Goal: Task Accomplishment & Management: Use online tool/utility

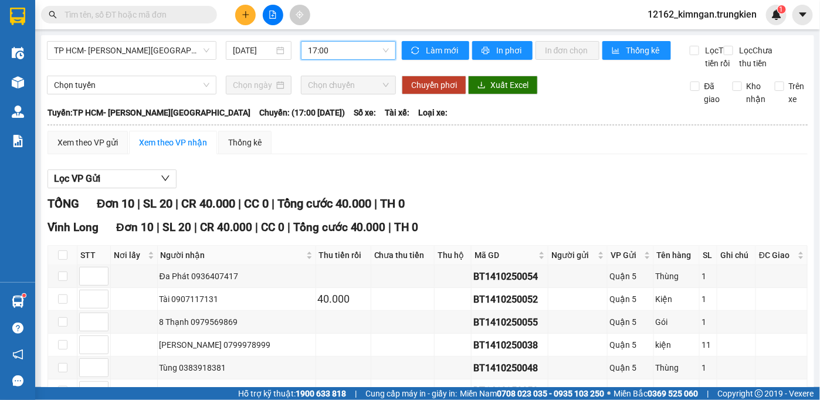
click at [331, 51] on span "17:00" at bounding box center [348, 51] width 81 height 18
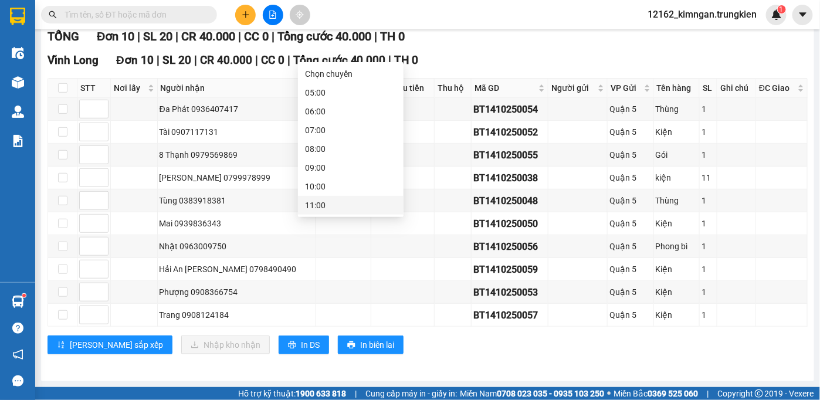
scroll to position [150, 0]
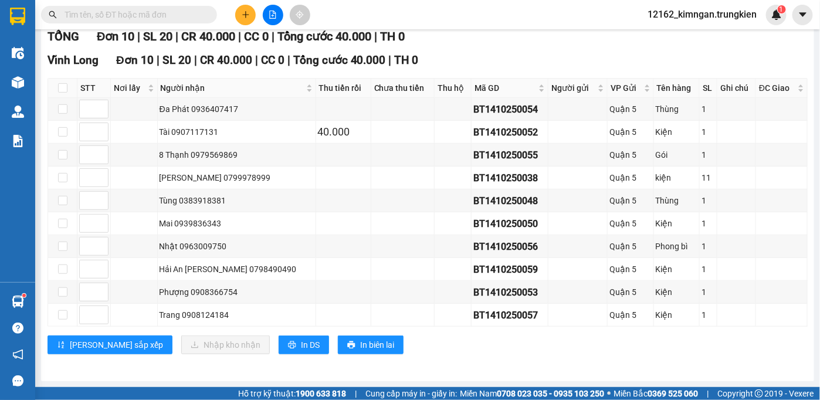
click at [191, 21] on input "text" at bounding box center [134, 14] width 138 height 13
type input "838"
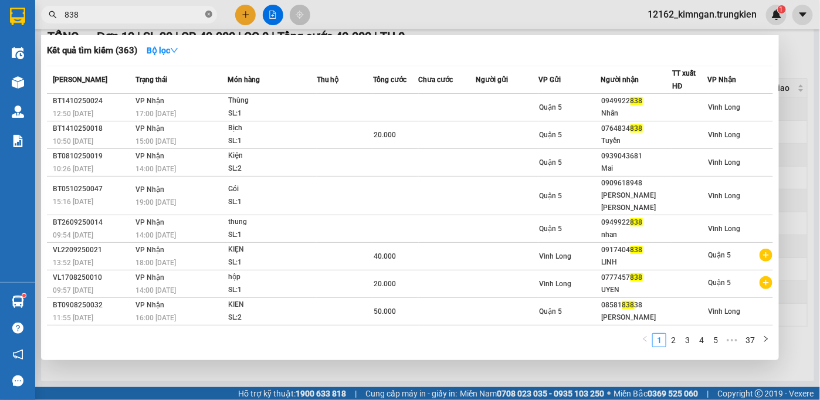
click at [210, 11] on span at bounding box center [208, 14] width 7 height 11
type input "690"
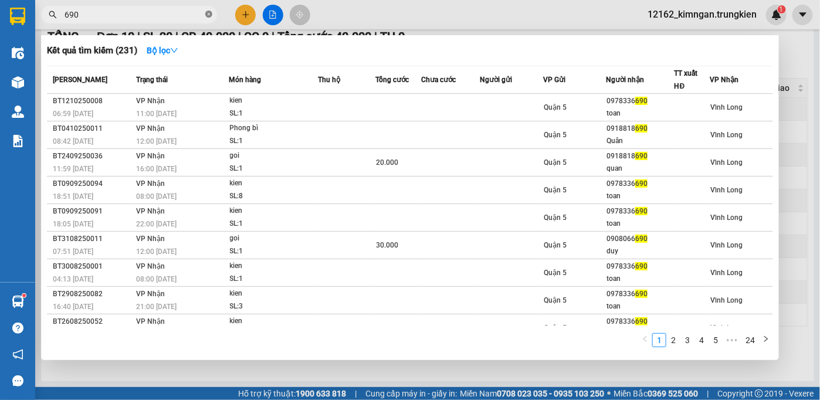
click at [207, 11] on icon "close-circle" at bounding box center [208, 14] width 7 height 7
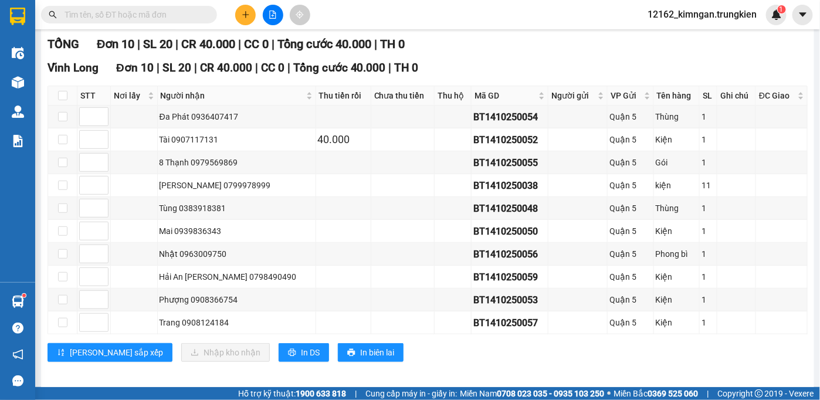
scroll to position [0, 0]
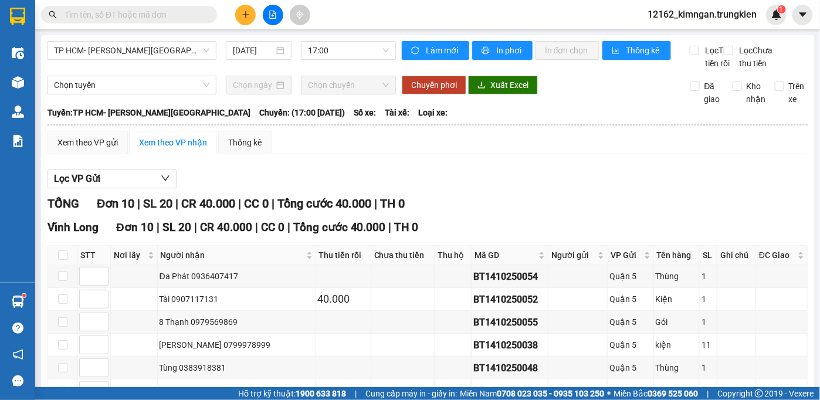
click at [353, 39] on div "TP HCM- [PERSON_NAME][GEOGRAPHIC_DATA] [DATE] 17:00 [PERSON_NAME] mới In phơi I…" at bounding box center [427, 291] width 773 height 513
click at [353, 47] on span "17:00" at bounding box center [348, 51] width 81 height 18
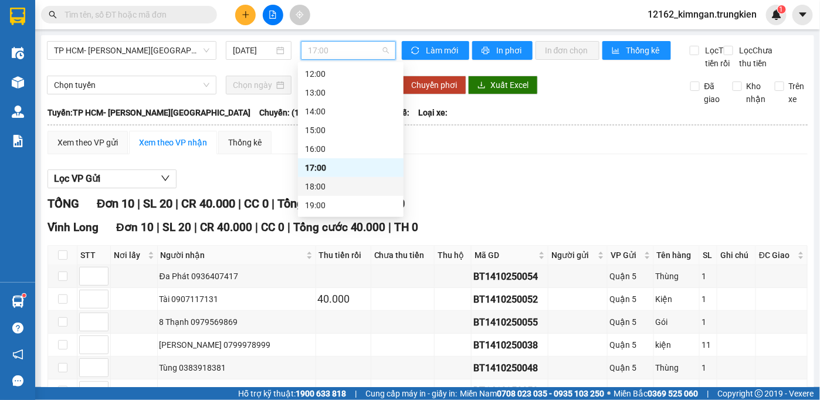
click at [334, 186] on div "18:00" at bounding box center [351, 186] width 92 height 13
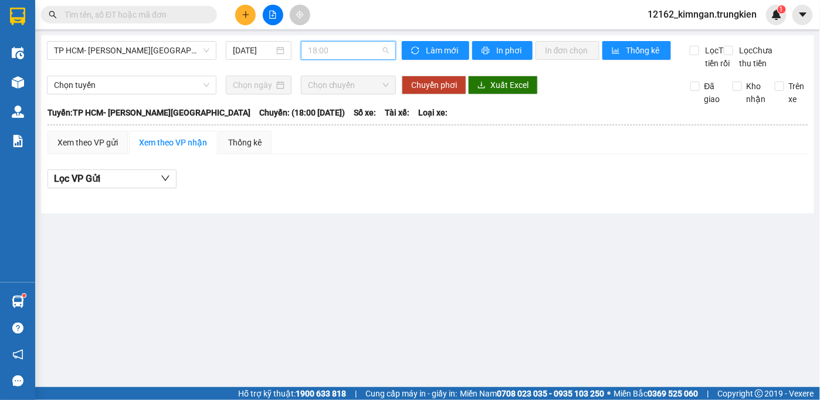
drag, startPoint x: 343, startPoint y: 48, endPoint x: 326, endPoint y: 86, distance: 41.2
click at [342, 49] on span "18:00" at bounding box center [348, 51] width 81 height 18
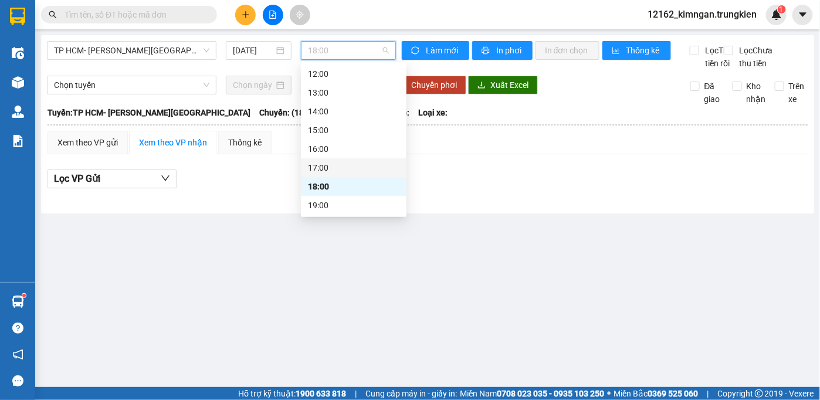
click at [321, 169] on div "17:00" at bounding box center [354, 167] width 92 height 13
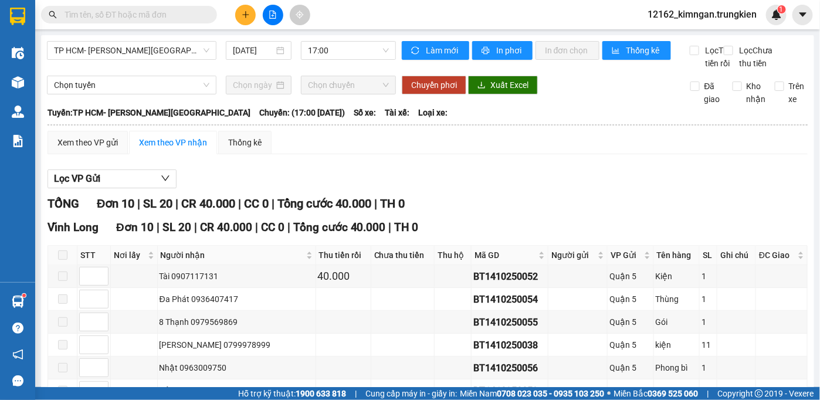
click at [177, 14] on input "text" at bounding box center [134, 14] width 138 height 13
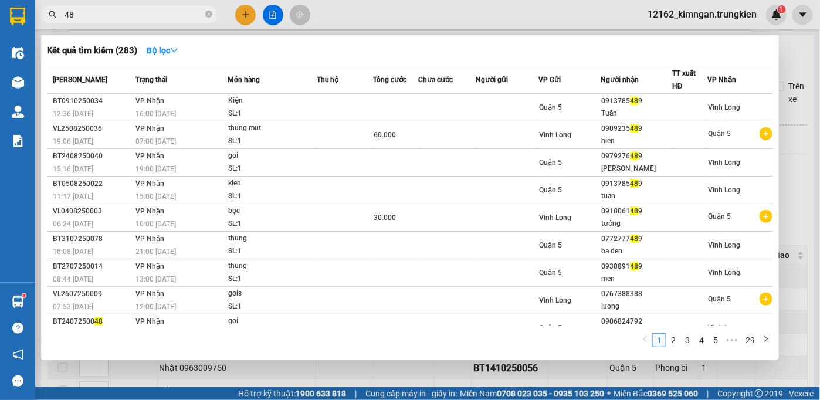
type input "4"
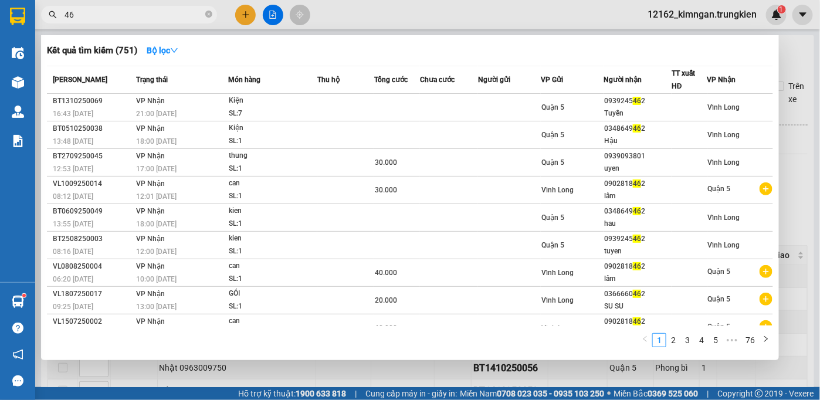
type input "4"
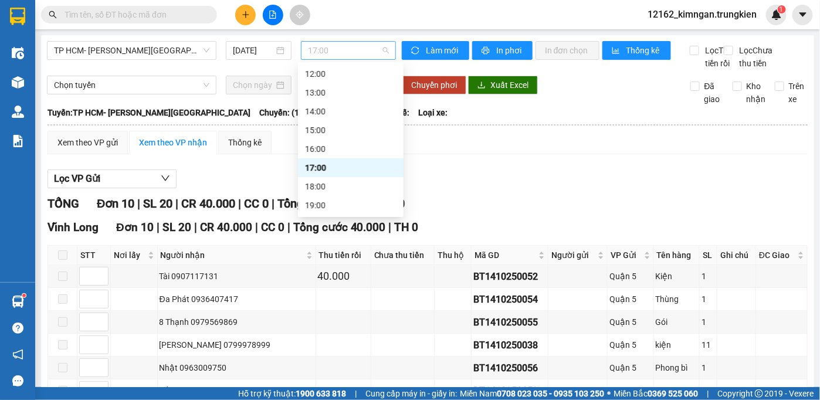
click at [323, 59] on div "17:00" at bounding box center [348, 50] width 95 height 19
click at [310, 189] on div "18:00" at bounding box center [351, 186] width 92 height 13
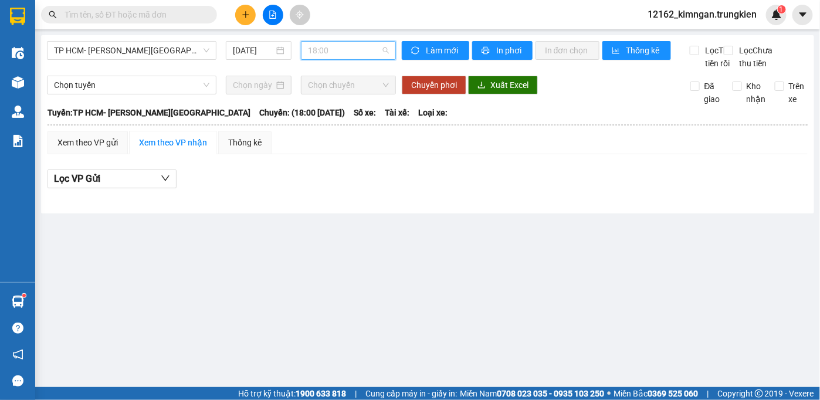
click at [341, 41] on div "18:00" at bounding box center [348, 50] width 95 height 19
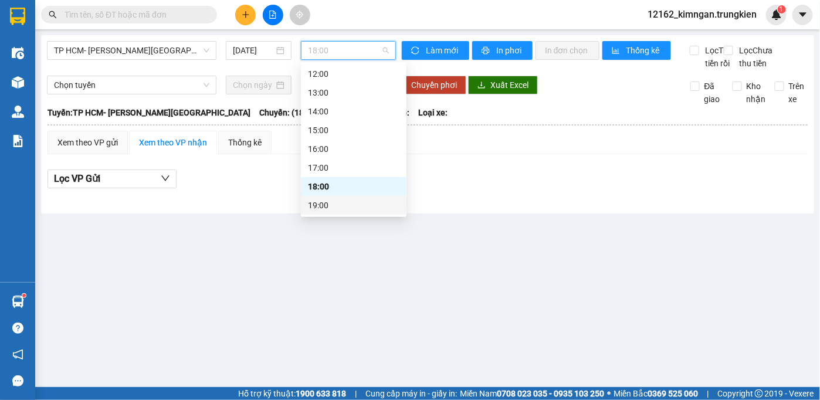
click at [354, 206] on div "19:00" at bounding box center [354, 205] width 92 height 13
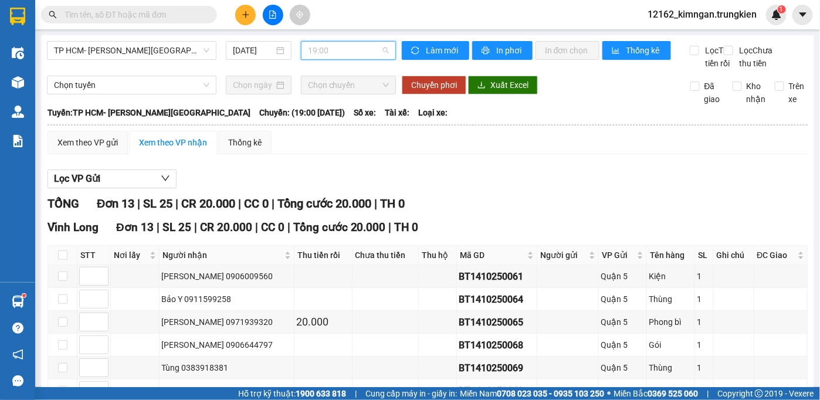
drag, startPoint x: 374, startPoint y: 48, endPoint x: 347, endPoint y: 92, distance: 50.8
click at [373, 48] on span "19:00" at bounding box center [348, 51] width 81 height 18
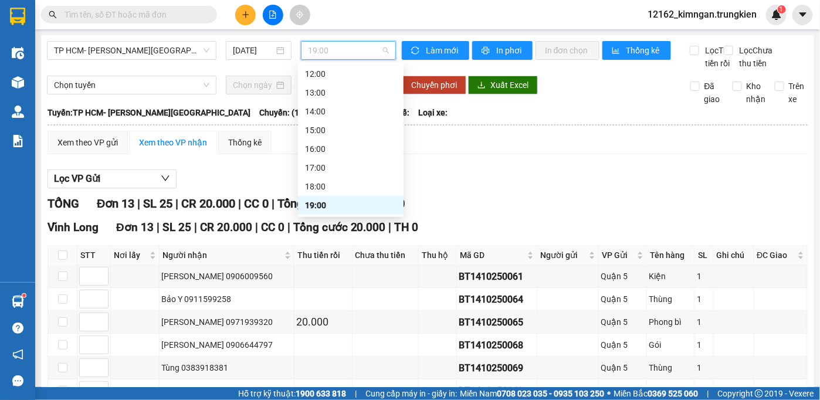
click at [325, 208] on div "19:00" at bounding box center [351, 205] width 92 height 13
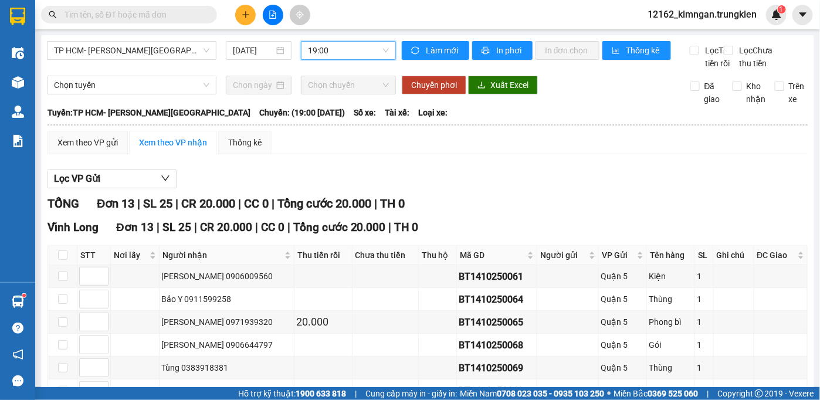
click at [351, 50] on span "19:00" at bounding box center [348, 51] width 81 height 18
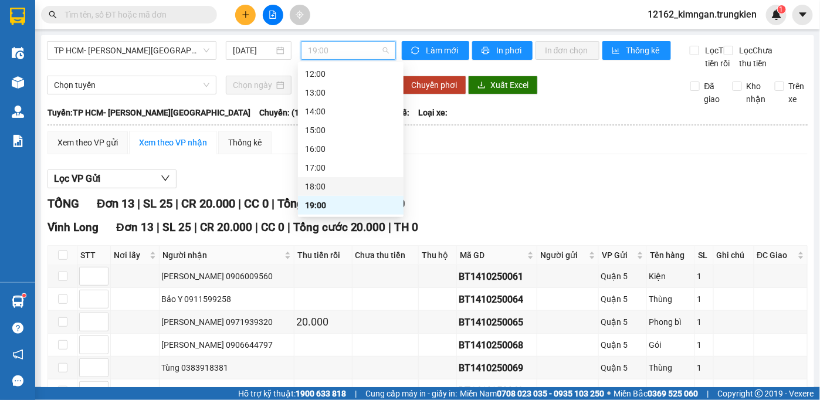
click at [372, 194] on div "18:00" at bounding box center [351, 186] width 106 height 19
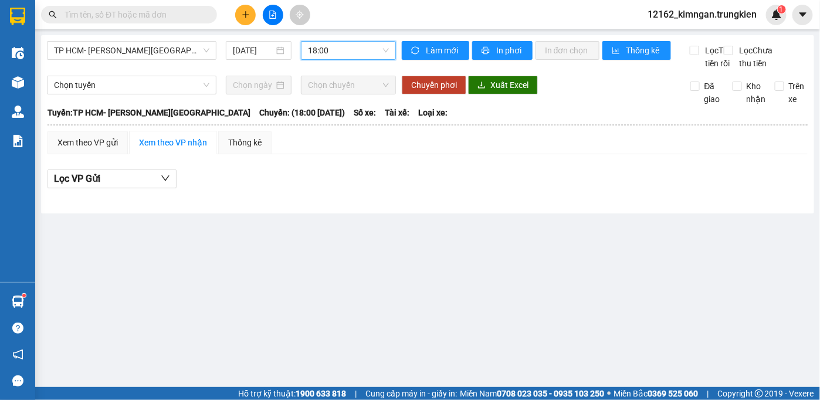
click at [349, 52] on span "18:00" at bounding box center [348, 51] width 81 height 18
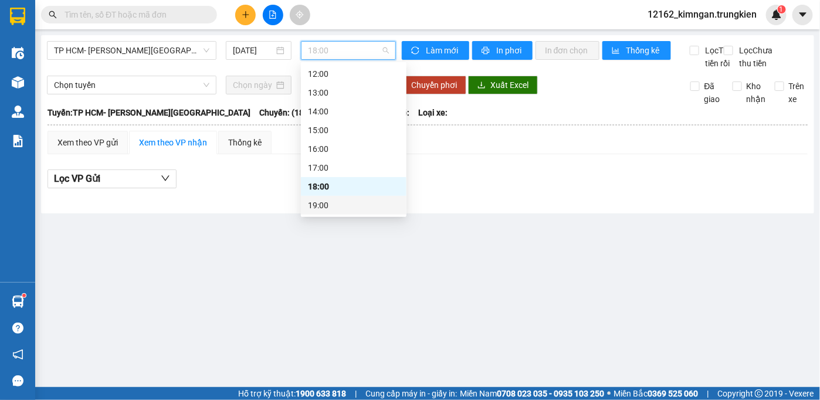
click at [347, 206] on div "19:00" at bounding box center [354, 205] width 92 height 13
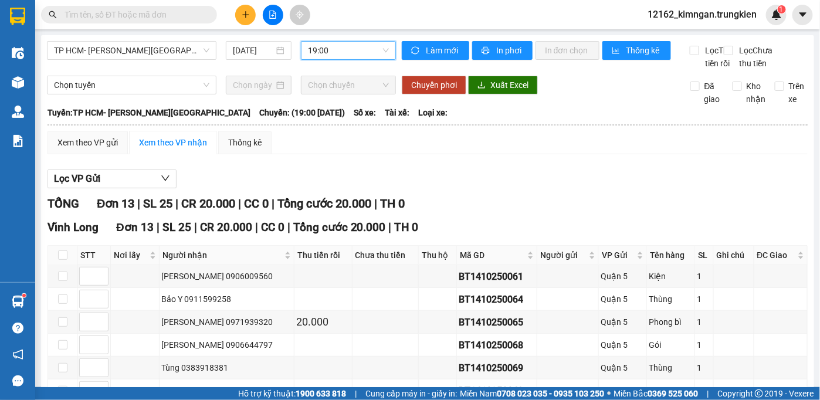
scroll to position [213, 0]
